Goal: Transaction & Acquisition: Obtain resource

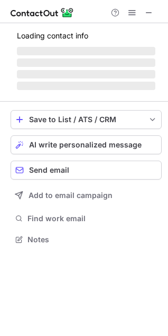
scroll to position [246, 168]
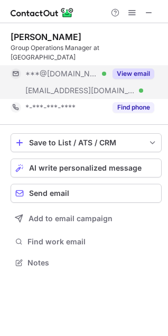
click at [135, 68] on button "View email" at bounding box center [133, 73] width 42 height 11
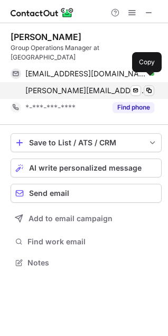
click at [147, 86] on span at bounding box center [148, 90] width 8 height 8
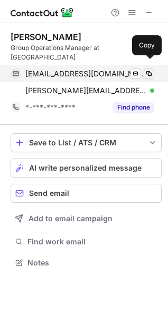
click at [150, 70] on span at bounding box center [148, 74] width 8 height 8
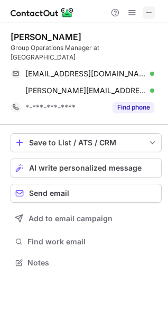
click at [149, 11] on span at bounding box center [148, 12] width 8 height 8
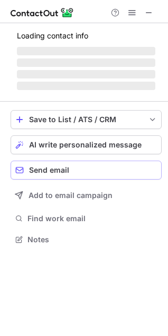
scroll to position [256, 168]
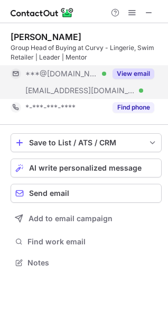
click at [132, 73] on button "View email" at bounding box center [133, 73] width 42 height 11
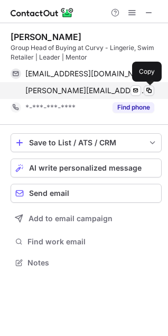
click at [149, 89] on span at bounding box center [148, 90] width 8 height 8
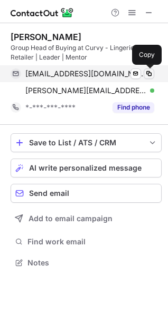
click at [148, 73] on span at bounding box center [148, 74] width 8 height 8
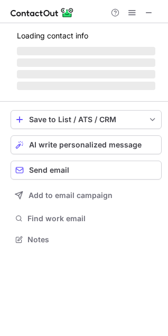
scroll to position [229, 168]
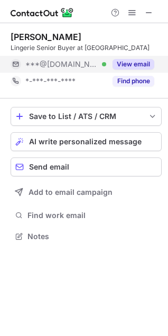
click at [144, 64] on button "View email" at bounding box center [133, 64] width 42 height 11
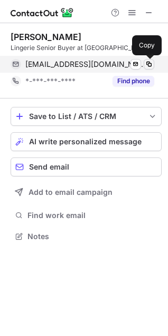
click at [145, 64] on span at bounding box center [148, 64] width 8 height 8
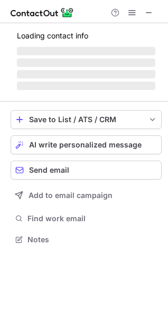
scroll to position [229, 168]
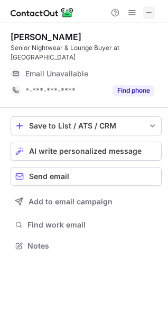
click at [148, 13] on span at bounding box center [148, 12] width 8 height 8
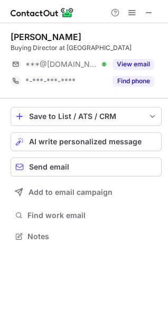
scroll to position [229, 168]
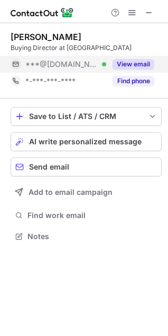
click at [133, 62] on button "View email" at bounding box center [133, 64] width 42 height 11
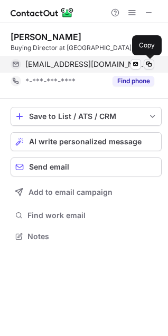
click at [151, 61] on span at bounding box center [148, 64] width 8 height 8
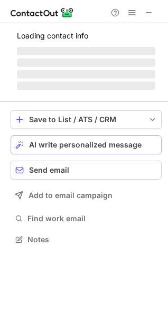
scroll to position [229, 168]
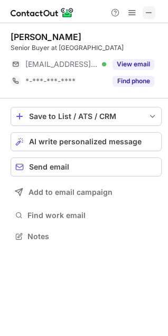
click at [145, 14] on span at bounding box center [148, 12] width 8 height 8
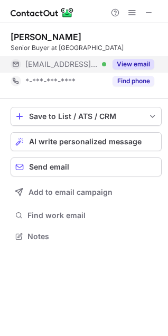
click at [130, 66] on button "View email" at bounding box center [133, 64] width 42 height 11
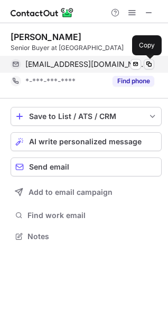
click at [146, 64] on span at bounding box center [148, 64] width 8 height 8
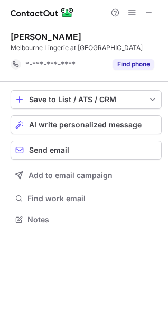
scroll to position [212, 168]
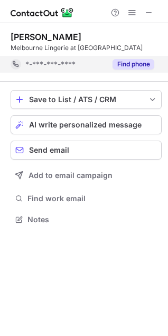
click at [138, 64] on button "Find phone" at bounding box center [133, 64] width 42 height 11
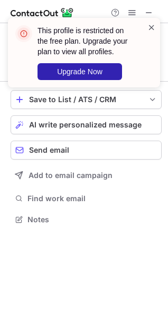
click at [150, 30] on span at bounding box center [151, 27] width 8 height 11
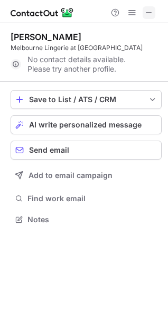
click at [144, 14] on button at bounding box center [148, 12] width 13 height 13
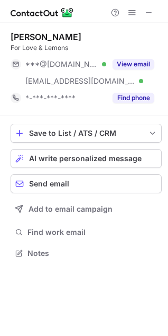
scroll to position [246, 168]
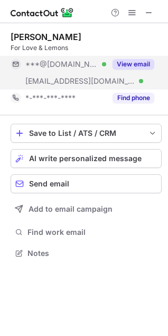
click at [136, 68] on button "View email" at bounding box center [133, 64] width 42 height 11
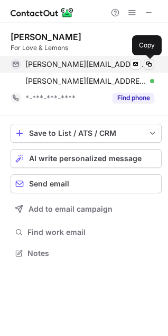
click at [148, 62] on span at bounding box center [148, 64] width 8 height 8
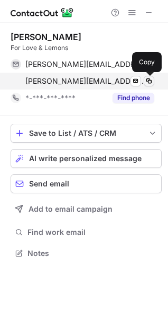
click at [150, 80] on span at bounding box center [148, 81] width 8 height 8
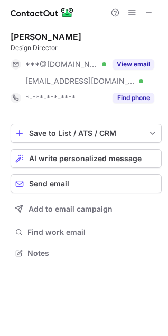
scroll to position [246, 168]
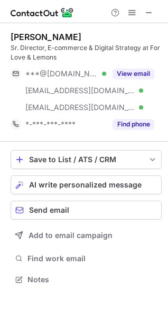
scroll to position [272, 168]
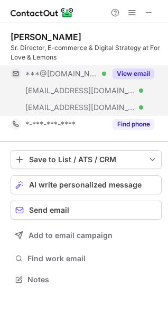
click at [131, 73] on button "View email" at bounding box center [133, 73] width 42 height 11
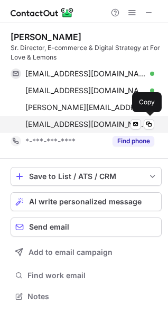
scroll to position [289, 168]
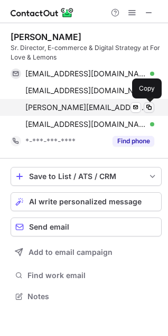
click at [149, 103] on span at bounding box center [148, 107] width 8 height 8
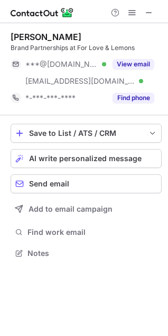
scroll to position [246, 168]
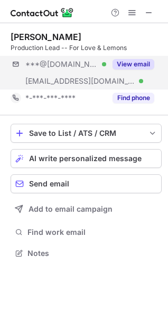
scroll to position [246, 168]
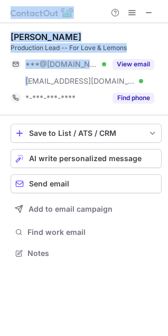
drag, startPoint x: -76, startPoint y: 119, endPoint x: -58, endPoint y: 109, distance: 20.8
click at [0, 109] on html "[PERSON_NAME] Production Lead -- For Love & Lemons ***@[DOMAIN_NAME] Verified […" at bounding box center [84, 168] width 168 height 336
click at [89, 17] on div at bounding box center [84, 11] width 168 height 23
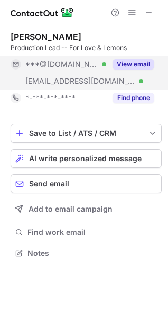
click at [134, 64] on button "View email" at bounding box center [133, 64] width 42 height 11
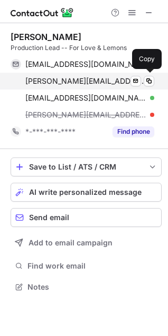
scroll to position [280, 168]
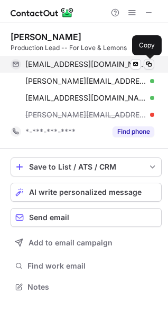
click at [146, 61] on span at bounding box center [148, 64] width 8 height 8
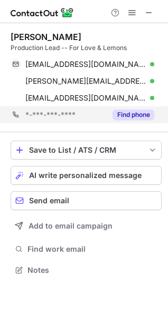
scroll to position [263, 168]
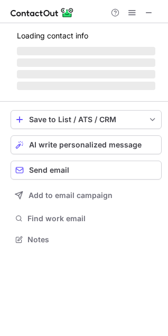
scroll to position [229, 168]
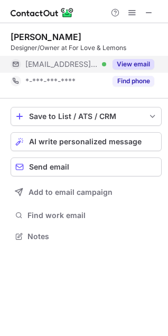
click at [143, 63] on button "View email" at bounding box center [133, 64] width 42 height 11
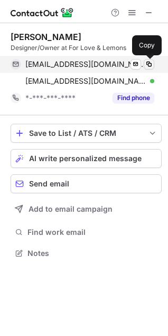
click at [147, 62] on span at bounding box center [148, 64] width 8 height 8
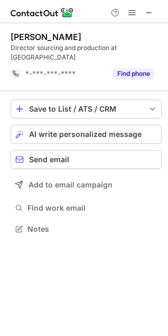
scroll to position [212, 168]
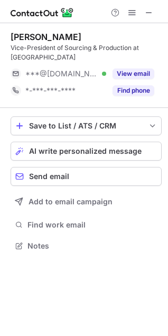
scroll to position [239, 168]
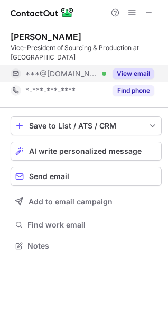
click at [135, 74] on button "View email" at bounding box center [133, 73] width 42 height 11
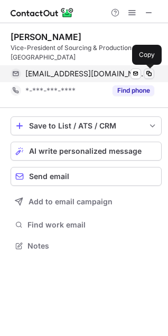
click at [146, 73] on span at bounding box center [148, 74] width 8 height 8
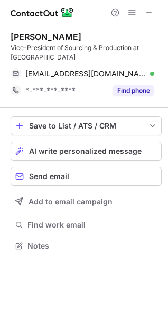
scroll to position [5, 5]
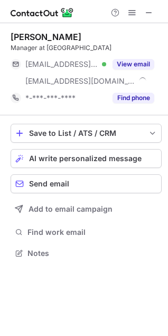
scroll to position [246, 168]
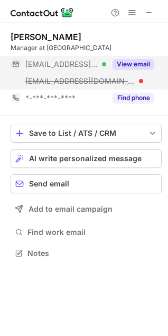
click at [143, 64] on button "View email" at bounding box center [133, 64] width 42 height 11
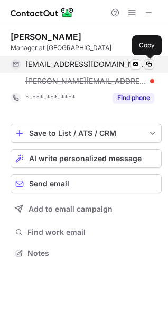
click at [147, 65] on span at bounding box center [148, 64] width 8 height 8
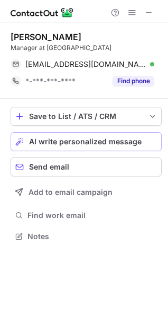
scroll to position [229, 168]
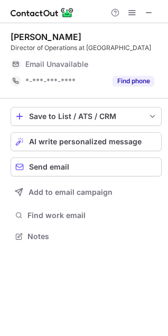
scroll to position [229, 168]
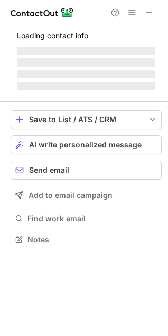
scroll to position [256, 168]
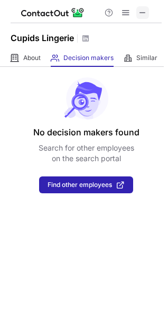
click at [142, 12] on span at bounding box center [142, 12] width 8 height 8
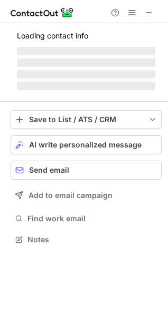
scroll to position [246, 168]
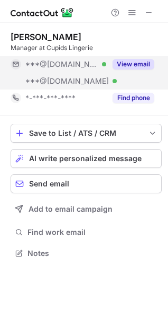
click at [135, 63] on button "View email" at bounding box center [133, 64] width 42 height 11
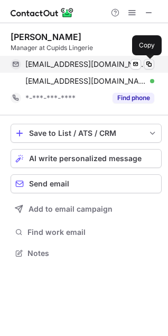
click at [150, 64] on span at bounding box center [148, 64] width 8 height 8
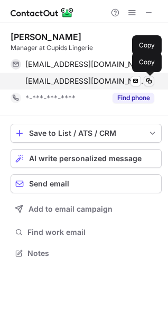
click at [150, 82] on span at bounding box center [148, 81] width 8 height 8
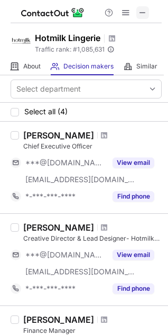
click at [144, 12] on span at bounding box center [142, 12] width 8 height 8
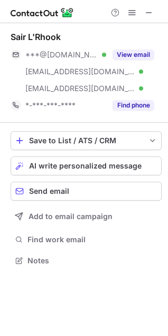
scroll to position [253, 168]
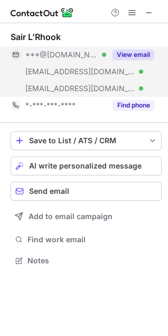
click at [135, 54] on button "View email" at bounding box center [133, 55] width 42 height 11
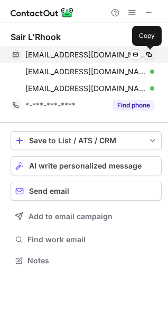
click at [148, 53] on span at bounding box center [148, 55] width 8 height 8
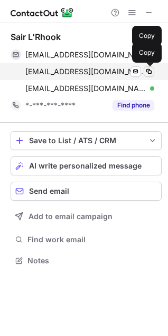
click at [149, 71] on span at bounding box center [148, 71] width 8 height 8
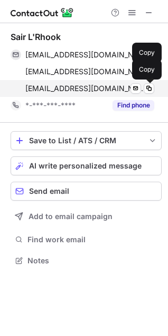
drag, startPoint x: 149, startPoint y: 87, endPoint x: 143, endPoint y: 89, distance: 6.2
click at [149, 86] on span at bounding box center [148, 88] width 8 height 8
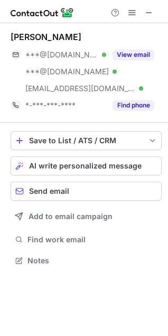
scroll to position [253, 168]
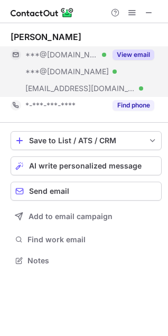
click at [138, 53] on button "View email" at bounding box center [133, 55] width 42 height 11
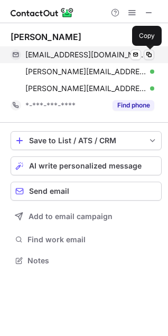
click at [150, 53] on span at bounding box center [148, 55] width 8 height 8
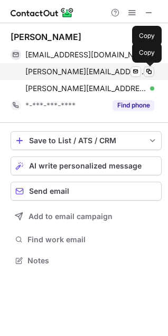
click at [147, 71] on span at bounding box center [148, 71] width 8 height 8
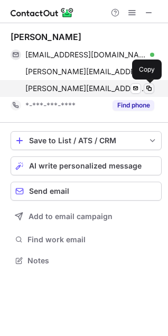
click at [148, 86] on span at bounding box center [148, 88] width 8 height 8
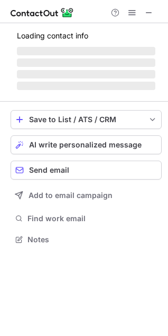
scroll to position [246, 168]
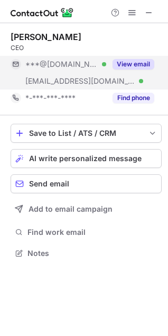
click at [133, 62] on button "View email" at bounding box center [133, 64] width 42 height 11
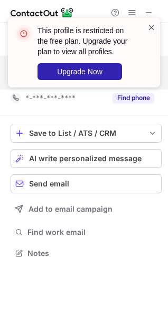
click at [153, 27] on span at bounding box center [151, 27] width 8 height 11
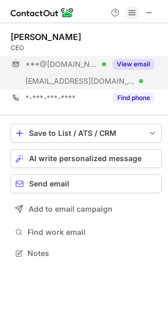
click at [131, 12] on span at bounding box center [132, 12] width 8 height 8
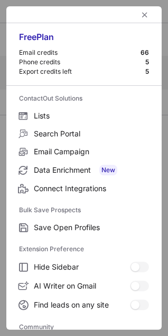
scroll to position [142, 0]
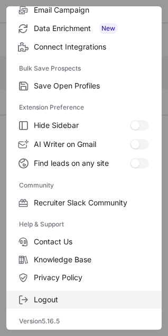
click at [54, 301] on span "Logout" at bounding box center [91, 299] width 115 height 9
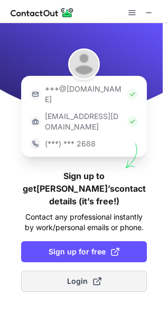
click at [85, 276] on span "Login" at bounding box center [84, 281] width 34 height 11
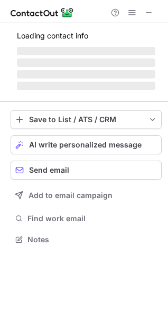
scroll to position [237, 168]
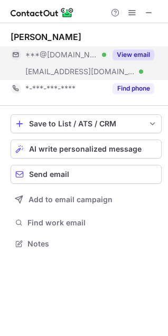
click at [135, 53] on button "View email" at bounding box center [133, 55] width 42 height 11
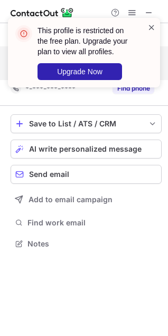
click at [149, 25] on span at bounding box center [151, 27] width 8 height 11
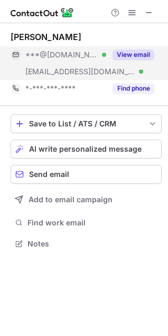
click at [90, 72] on span "***@hotmilklingerie.com" at bounding box center [80, 71] width 110 height 9
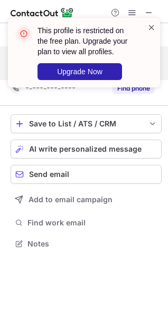
click at [155, 28] on span at bounding box center [151, 27] width 8 height 11
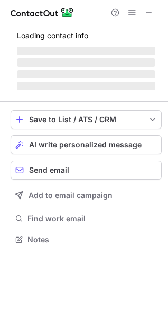
scroll to position [246, 168]
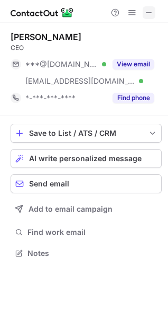
click at [148, 11] on span at bounding box center [148, 12] width 8 height 8
click at [132, 8] on span at bounding box center [132, 12] width 8 height 8
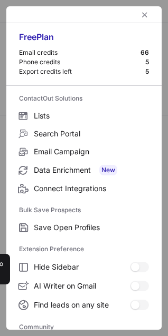
scroll to position [142, 0]
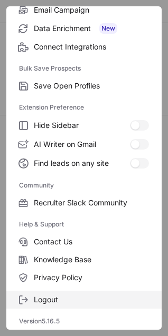
click at [56, 299] on span "Logout" at bounding box center [91, 299] width 115 height 9
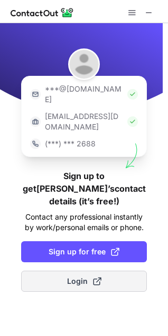
click at [74, 276] on span "Login" at bounding box center [84, 281] width 34 height 11
click at [77, 276] on span "Login" at bounding box center [84, 281] width 34 height 11
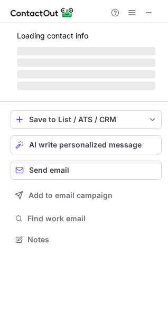
scroll to position [237, 168]
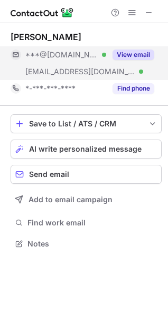
click at [135, 54] on button "View email" at bounding box center [133, 55] width 42 height 11
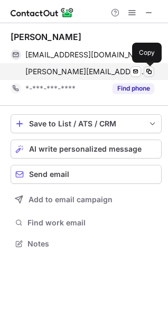
click at [148, 70] on span at bounding box center [148, 71] width 8 height 8
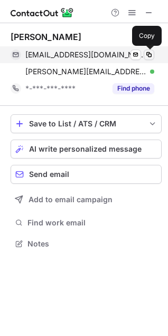
click at [149, 55] on span at bounding box center [148, 55] width 8 height 8
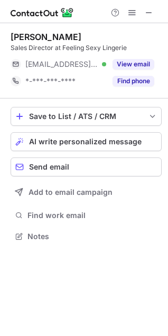
scroll to position [229, 168]
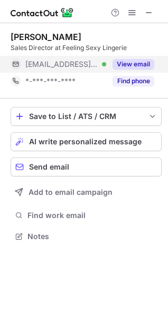
click at [130, 64] on button "View email" at bounding box center [133, 64] width 42 height 11
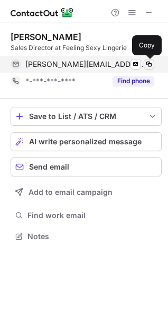
click at [150, 63] on span at bounding box center [148, 64] width 8 height 8
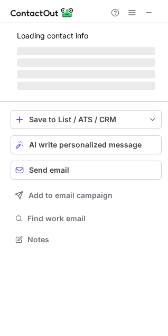
scroll to position [256, 168]
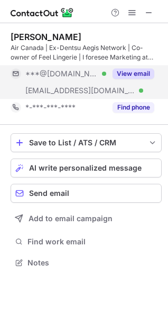
click at [134, 73] on button "View email" at bounding box center [133, 73] width 42 height 11
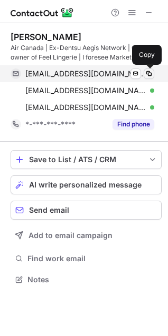
click at [147, 72] on span at bounding box center [148, 74] width 8 height 8
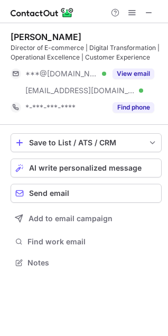
scroll to position [256, 168]
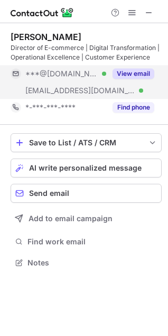
click at [131, 73] on button "View email" at bounding box center [133, 73] width 42 height 11
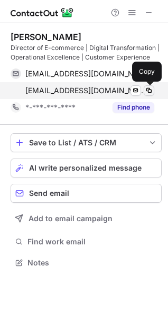
click at [148, 89] on span at bounding box center [148, 90] width 8 height 8
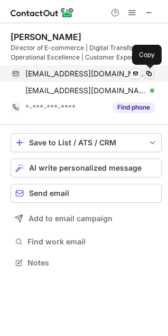
click at [145, 75] on span at bounding box center [148, 74] width 8 height 8
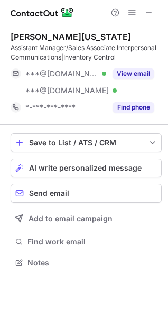
scroll to position [256, 168]
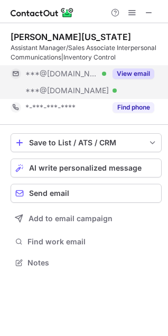
click at [126, 77] on button "View email" at bounding box center [133, 73] width 42 height 11
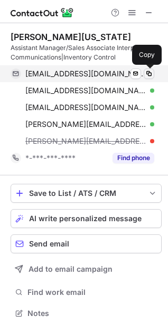
click at [149, 71] on span at bounding box center [148, 74] width 8 height 8
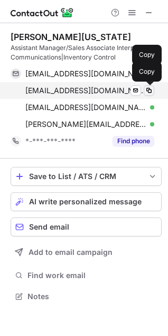
scroll to position [289, 168]
click at [148, 91] on span at bounding box center [148, 90] width 8 height 8
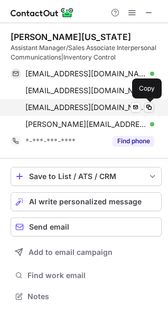
click at [149, 107] on span at bounding box center [148, 107] width 8 height 8
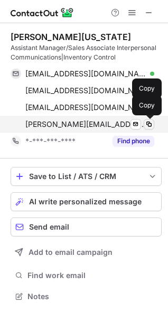
click at [152, 124] on span at bounding box center [148, 124] width 8 height 8
